Goal: Task Accomplishment & Management: Use online tool/utility

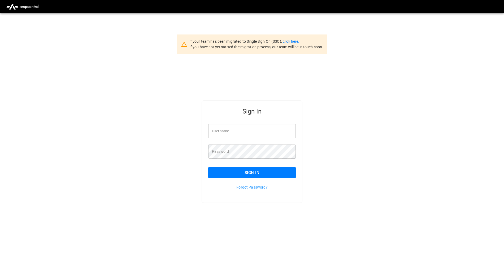
type input "**********"
click at [247, 169] on button "Sign In" at bounding box center [252, 172] width 88 height 11
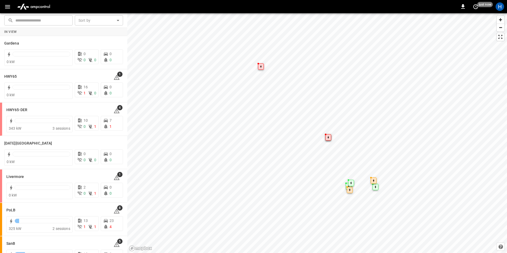
click at [12, 10] on button "button" at bounding box center [7, 7] width 11 height 10
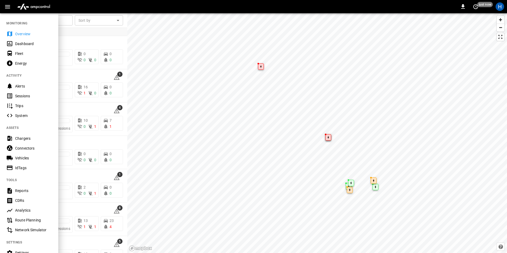
click at [22, 46] on div "Dashboard" at bounding box center [33, 43] width 37 height 5
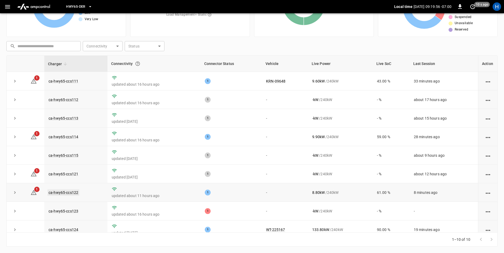
click at [56, 192] on link "ca-hwy65-ccs122" at bounding box center [63, 192] width 32 height 6
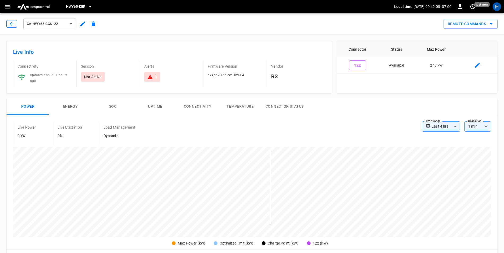
click at [12, 24] on icon "button" at bounding box center [11, 23] width 5 height 5
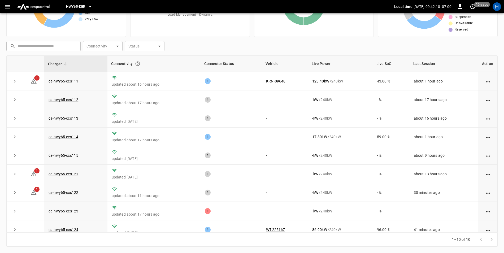
scroll to position [28, 0]
